Goal: Task Accomplishment & Management: Manage account settings

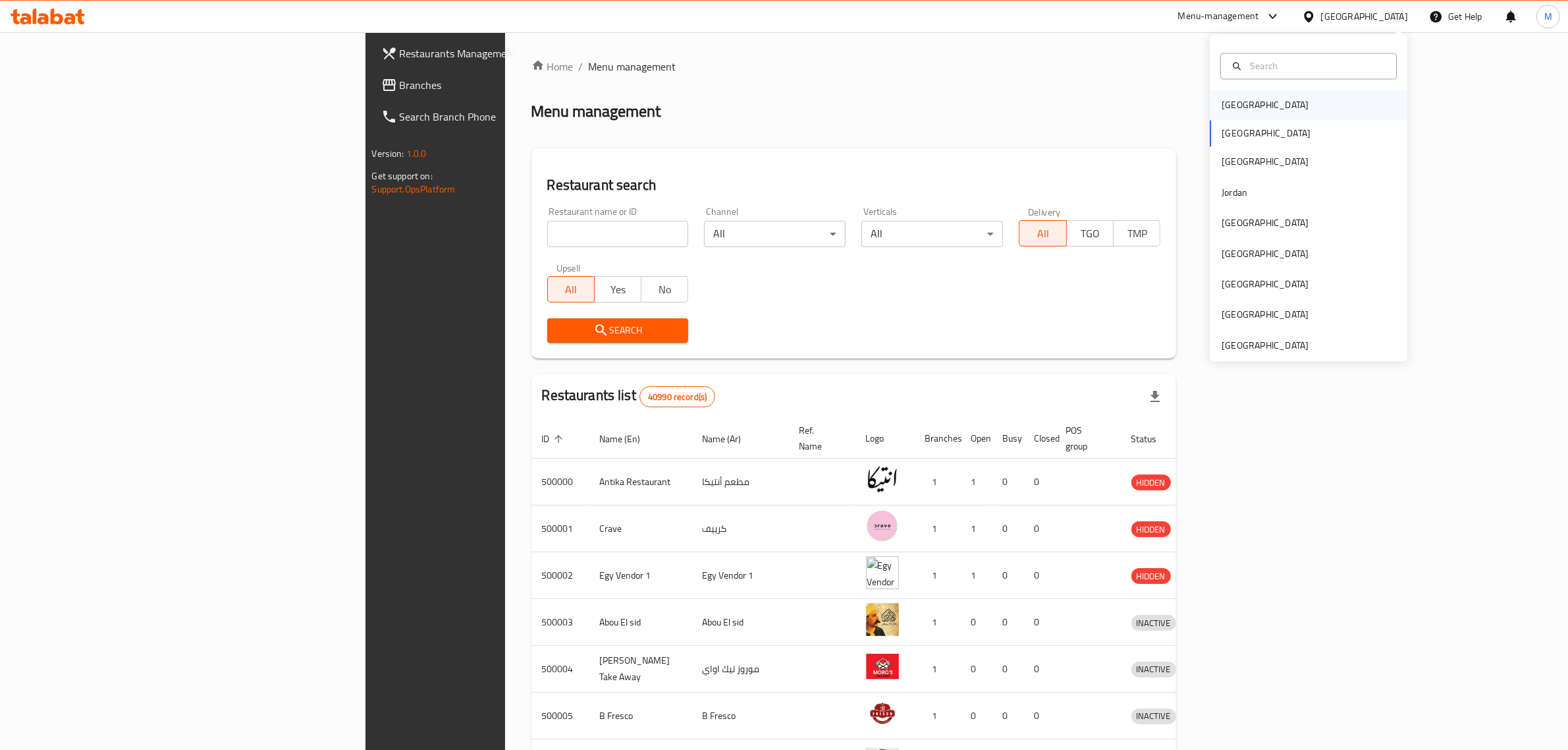
click at [1243, 102] on div "[GEOGRAPHIC_DATA]" at bounding box center [1265, 105] width 108 height 30
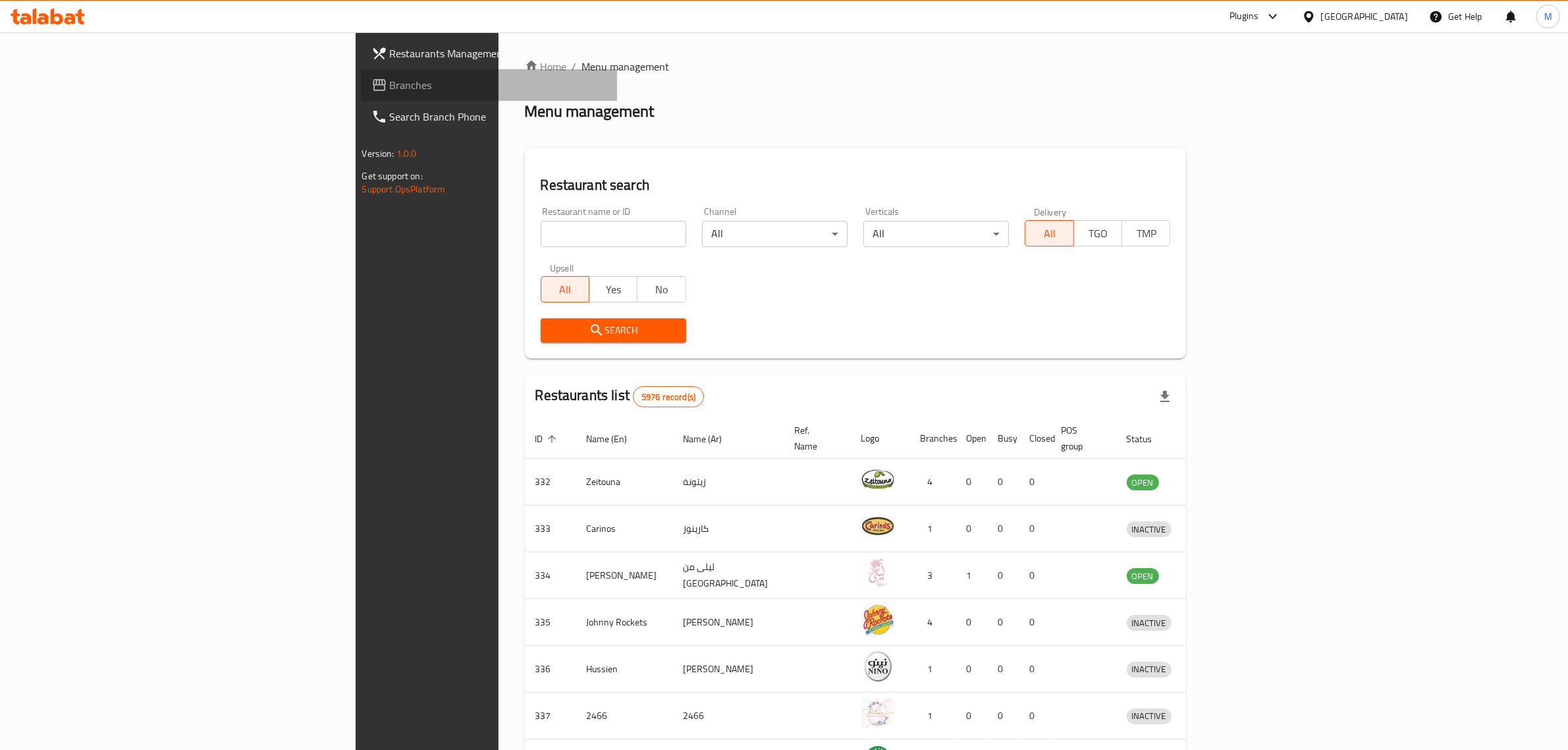
click at [390, 77] on span "Branches" at bounding box center [498, 85] width 218 height 16
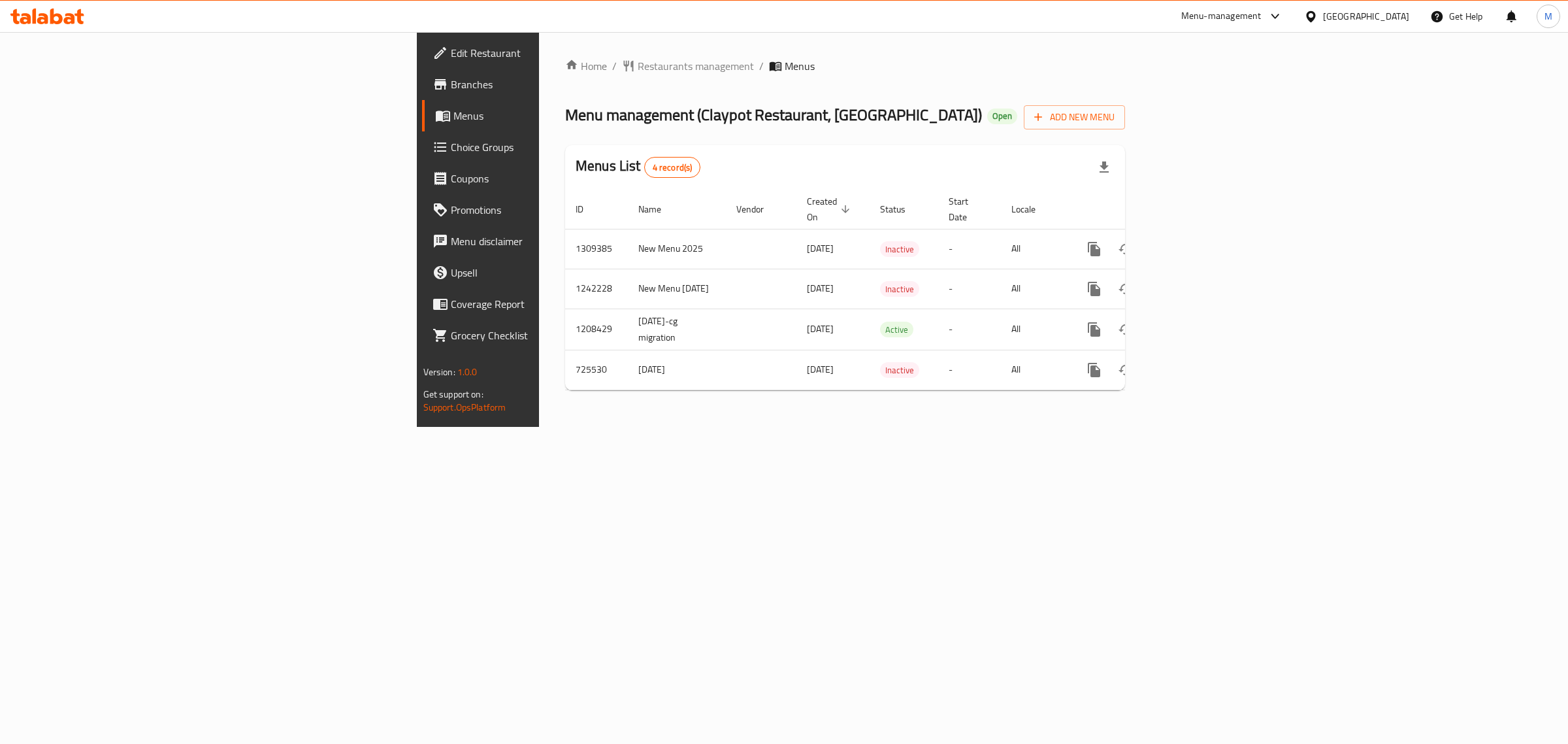
click at [451, 92] on span "Branches" at bounding box center [560, 84] width 218 height 16
click at [1348, 20] on div "[GEOGRAPHIC_DATA]" at bounding box center [1366, 17] width 86 height 15
click at [1232, 109] on div "[GEOGRAPHIC_DATA]" at bounding box center [1268, 105] width 86 height 15
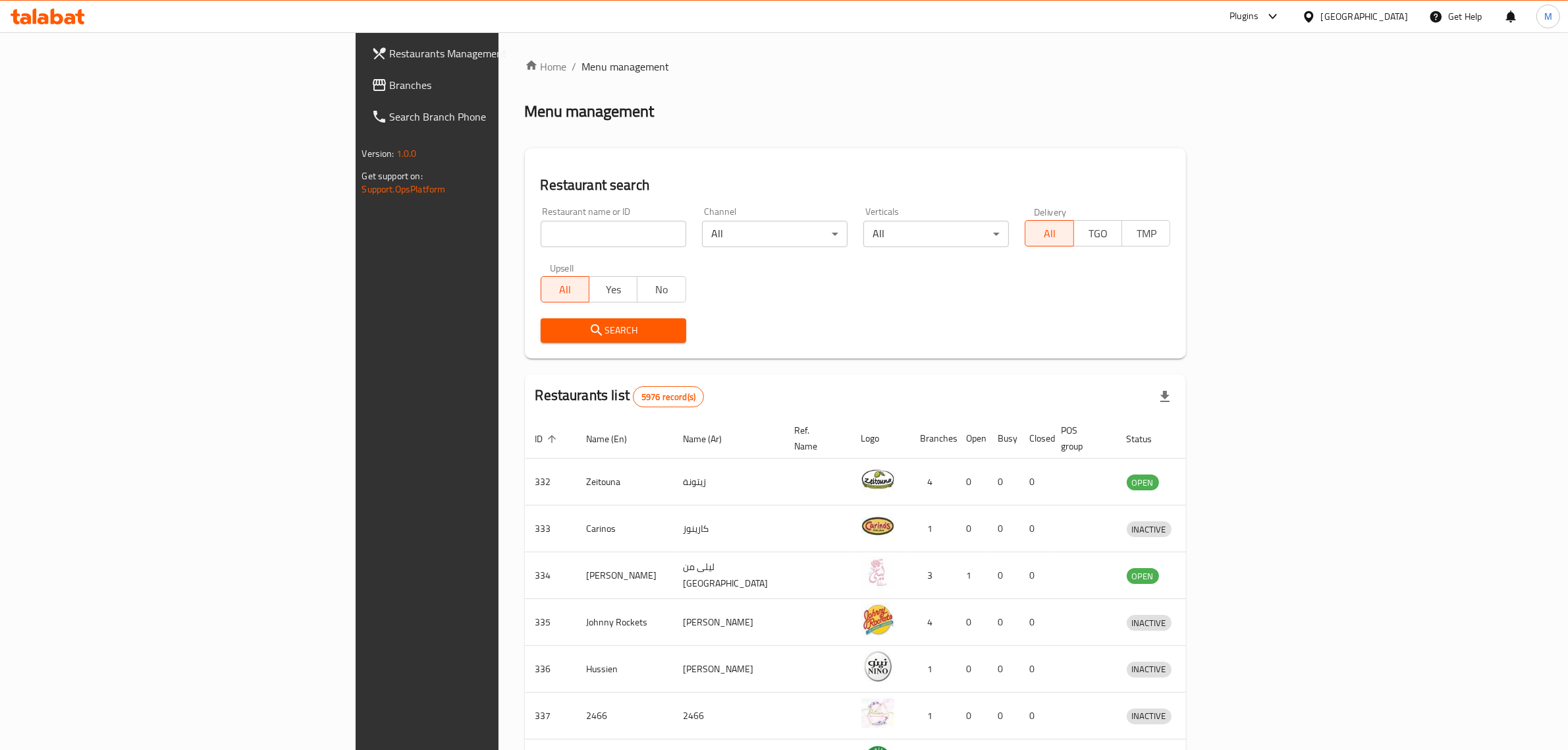
click at [390, 80] on span "Branches" at bounding box center [498, 85] width 218 height 16
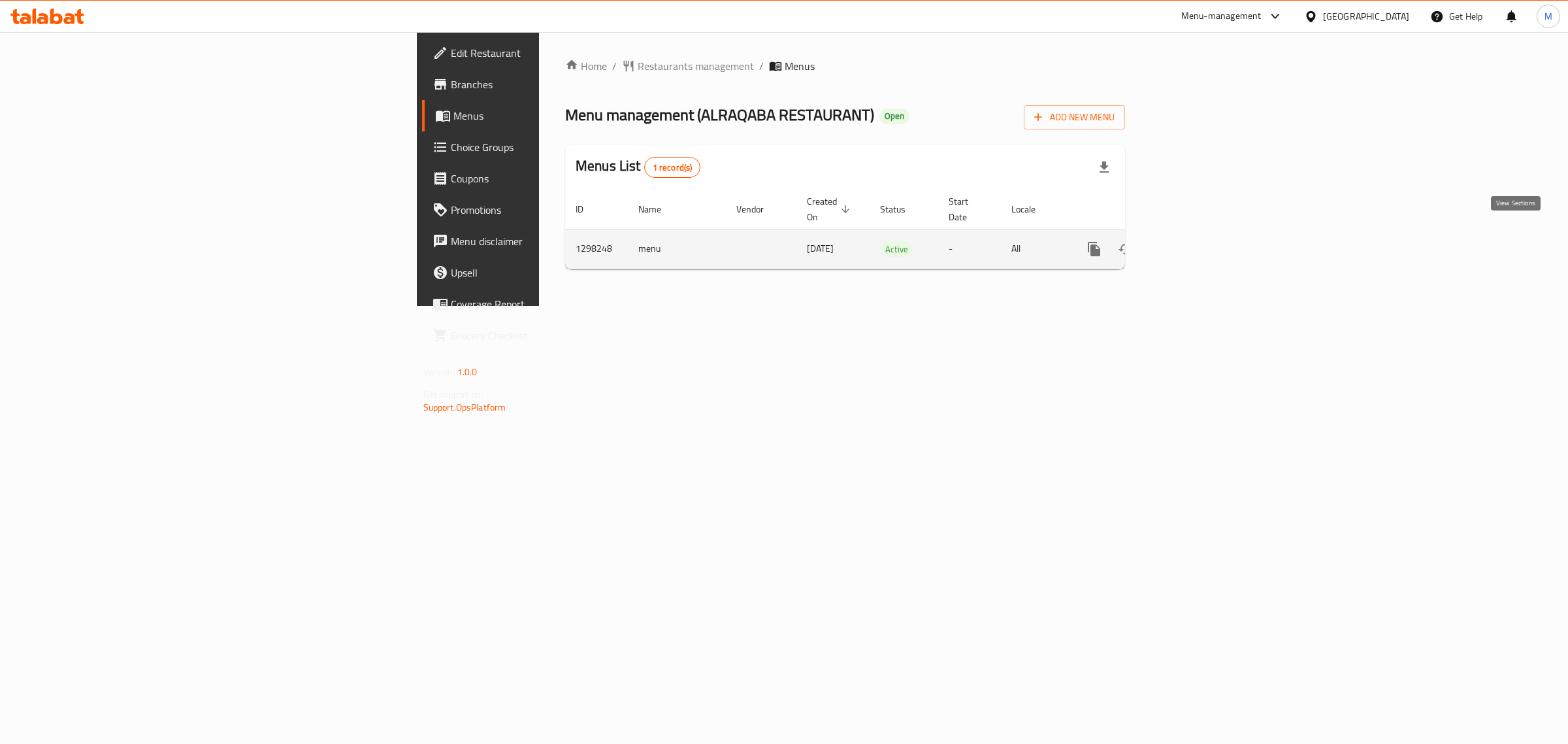
click at [1196, 241] on icon "enhanced table" at bounding box center [1189, 249] width 16 height 16
